Goal: Transaction & Acquisition: Subscribe to service/newsletter

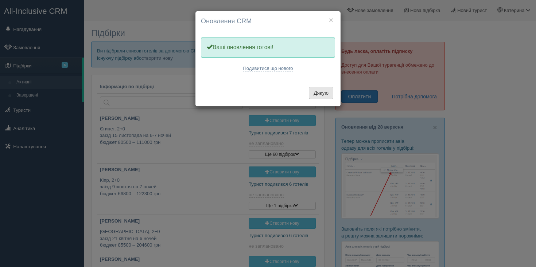
click at [326, 92] on button "Дякую" at bounding box center [321, 93] width 24 height 12
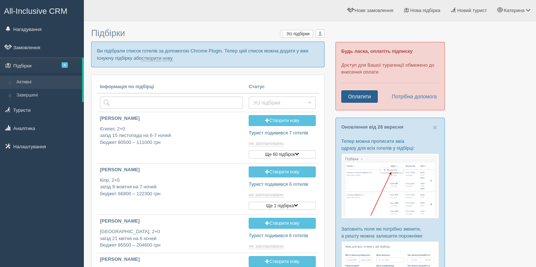
click at [364, 101] on link "Оплатити" at bounding box center [359, 96] width 36 height 12
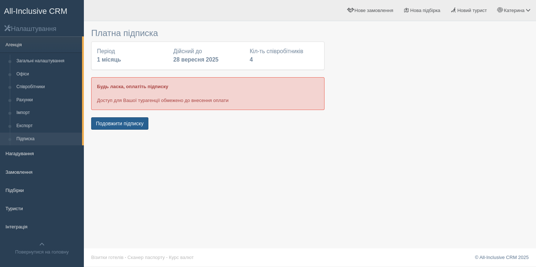
click at [124, 124] on button "Подовжити підписку" at bounding box center [119, 123] width 57 height 12
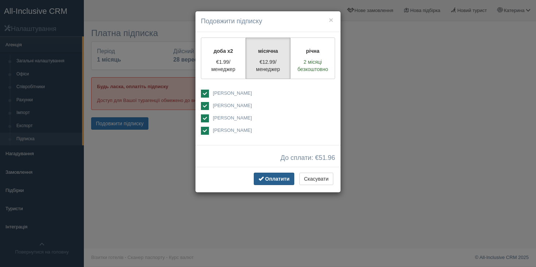
click at [279, 178] on span "Оплатити" at bounding box center [277, 179] width 24 height 6
